Goal: Task Accomplishment & Management: Manage account settings

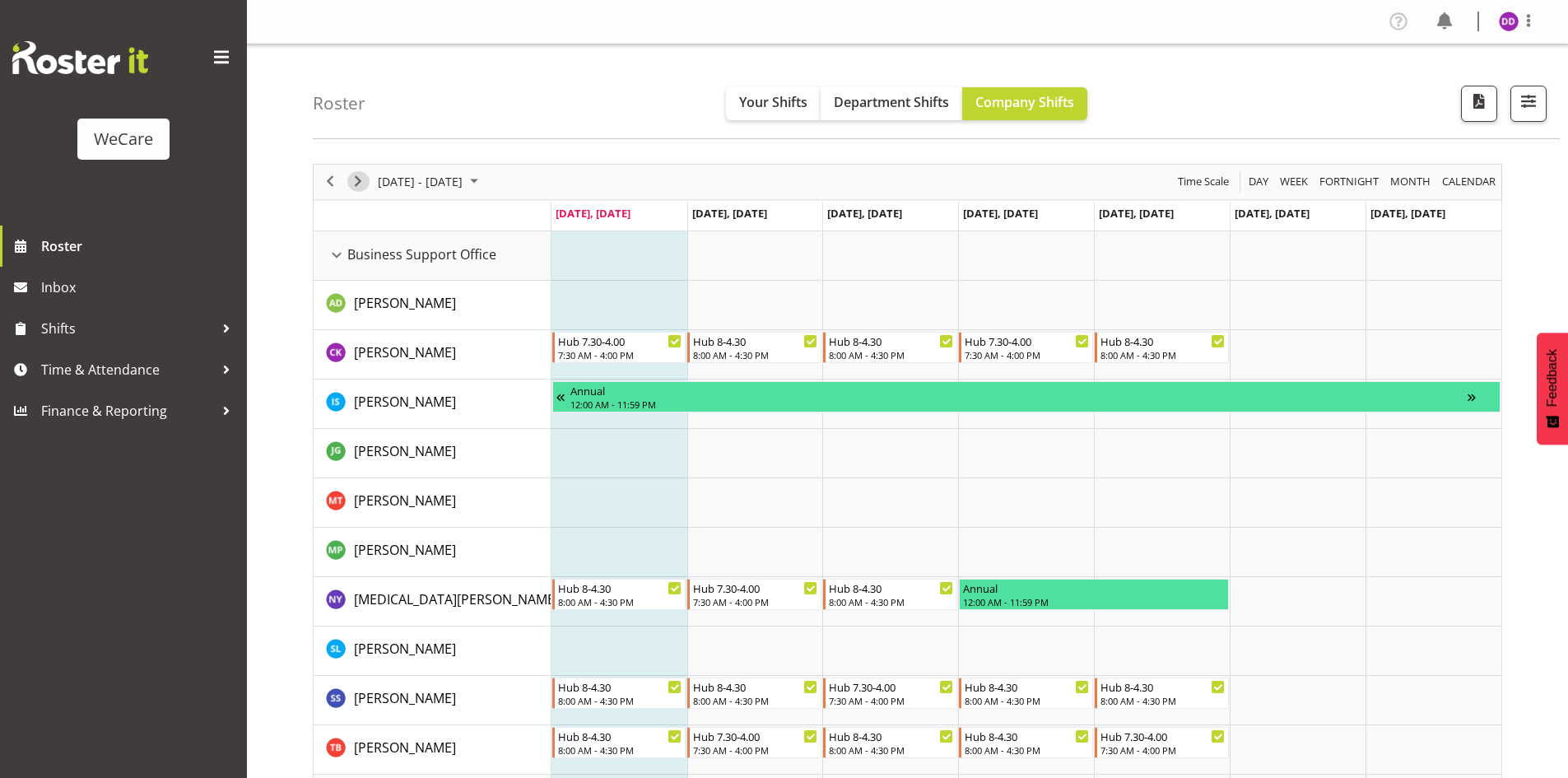
click at [358, 181] on span "Next" at bounding box center [358, 181] width 20 height 21
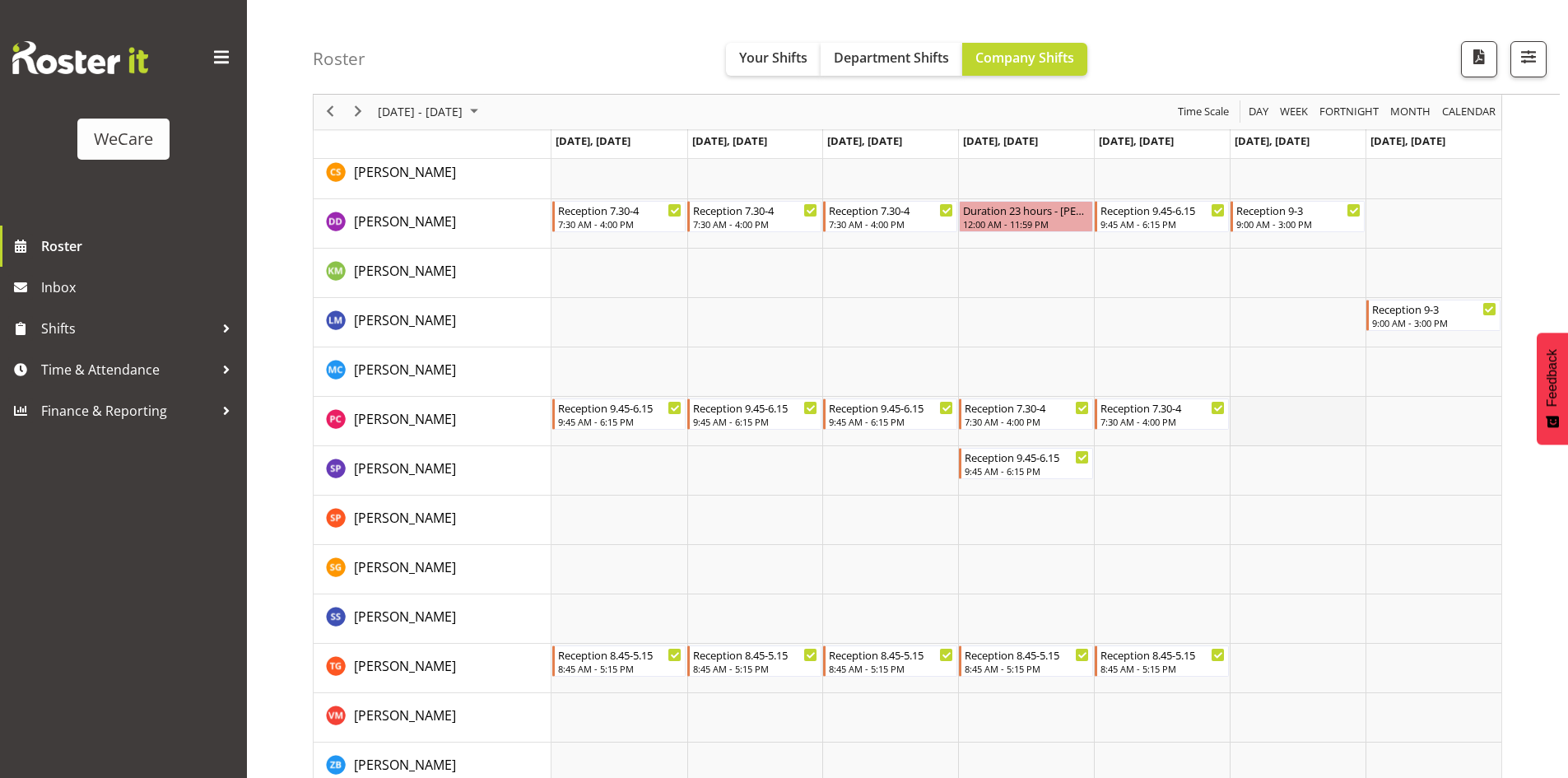
scroll to position [1788, 0]
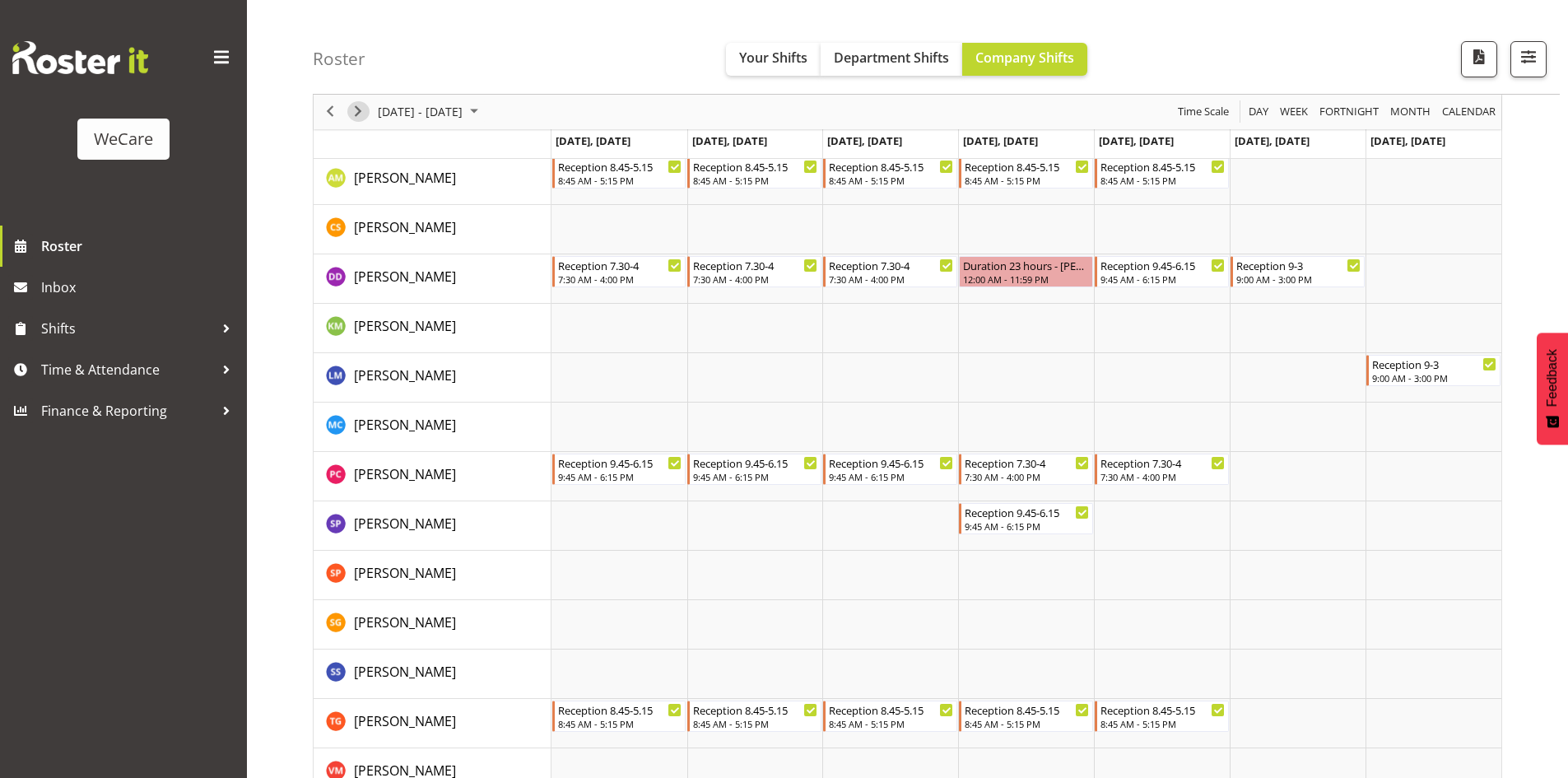
click at [358, 113] on span "Next" at bounding box center [358, 112] width 20 height 21
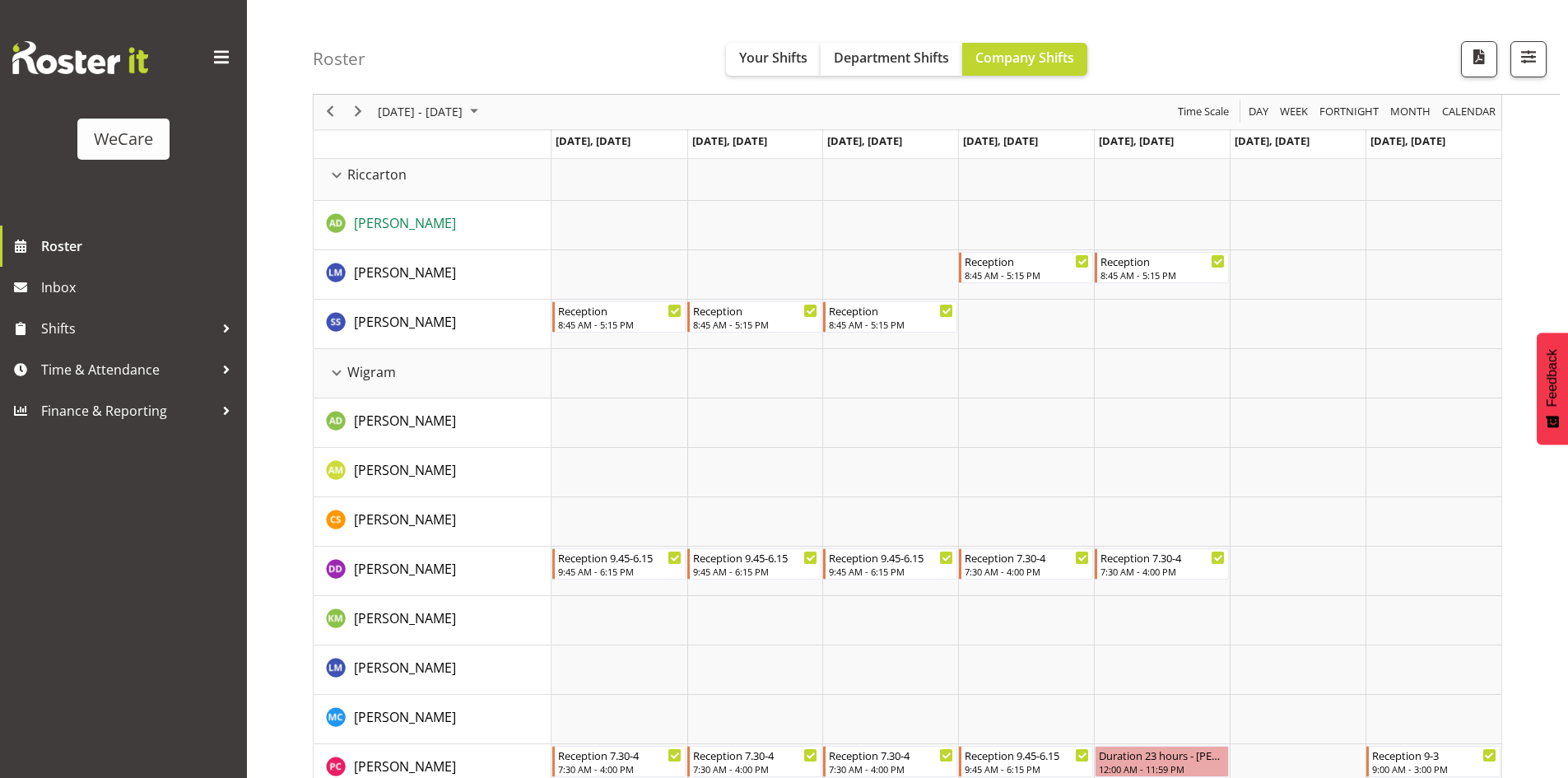
scroll to position [1458, 0]
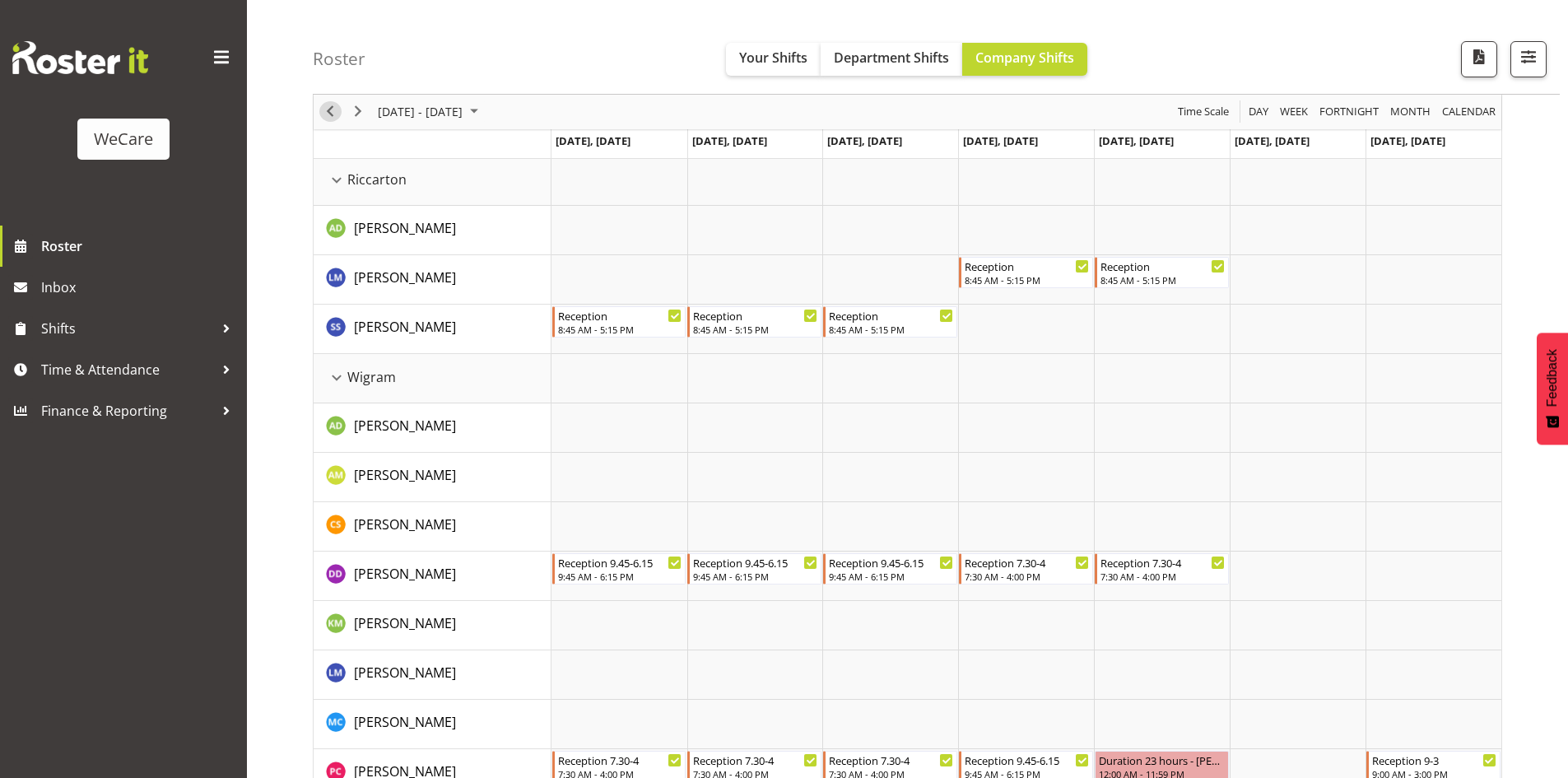
click at [329, 113] on span "Previous" at bounding box center [330, 112] width 20 height 21
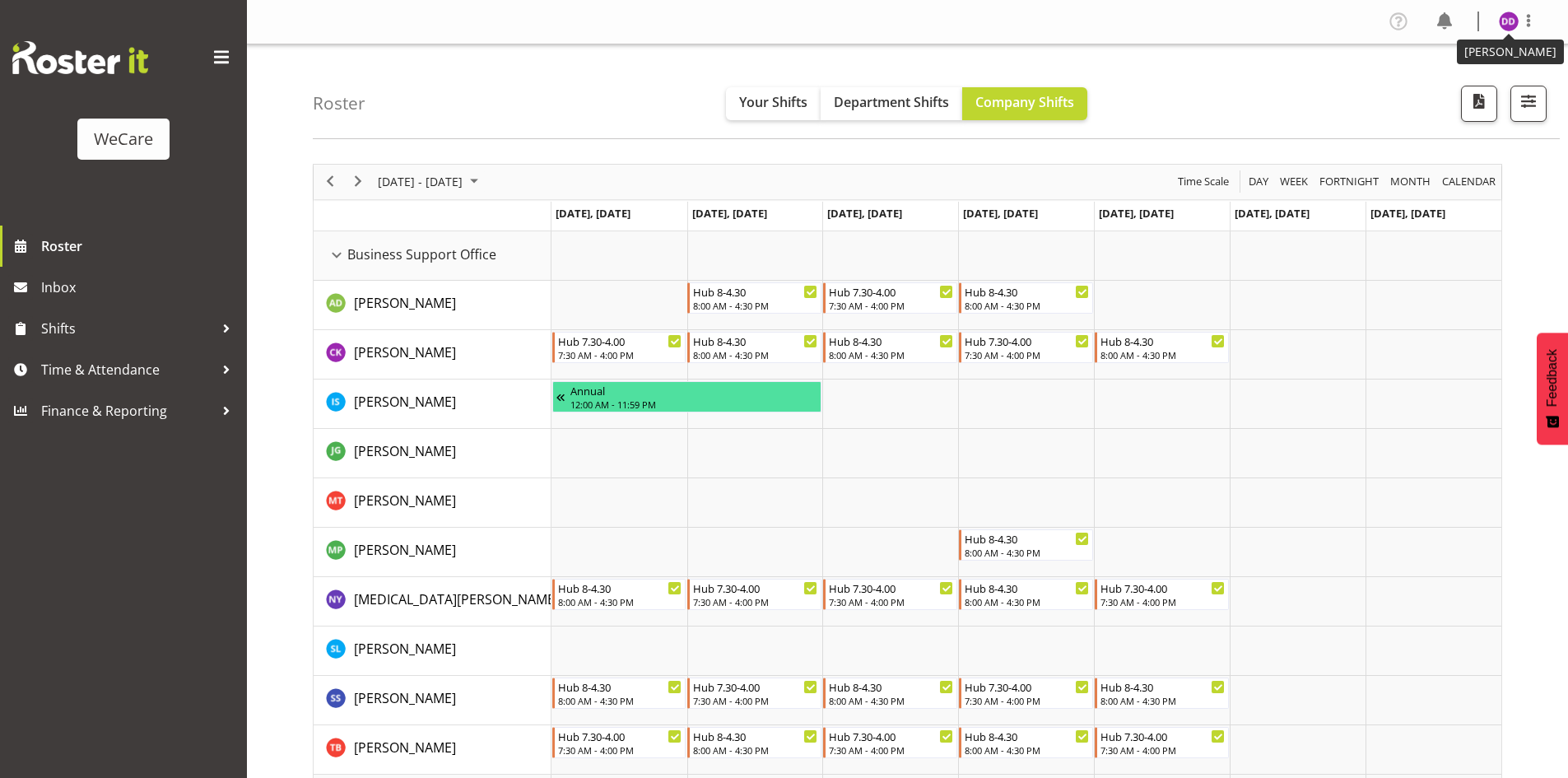
click at [1507, 23] on img at bounding box center [1508, 22] width 20 height 20
click at [1436, 83] on link "Log Out" at bounding box center [1459, 86] width 158 height 29
